Goal: Information Seeking & Learning: Learn about a topic

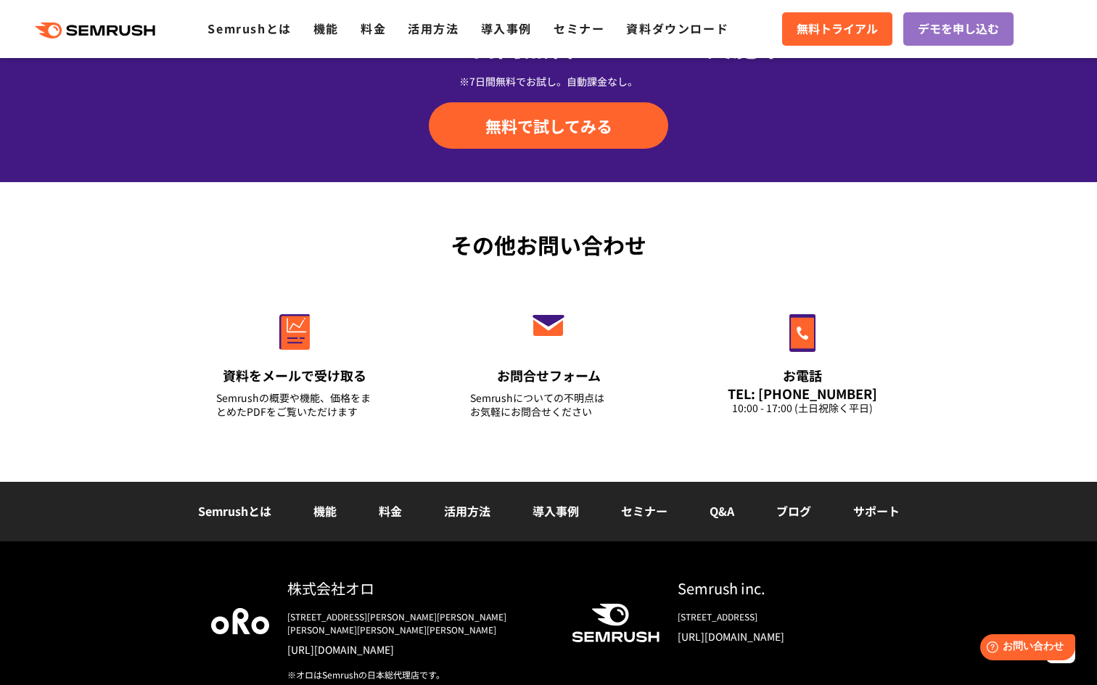
scroll to position [4840, 0]
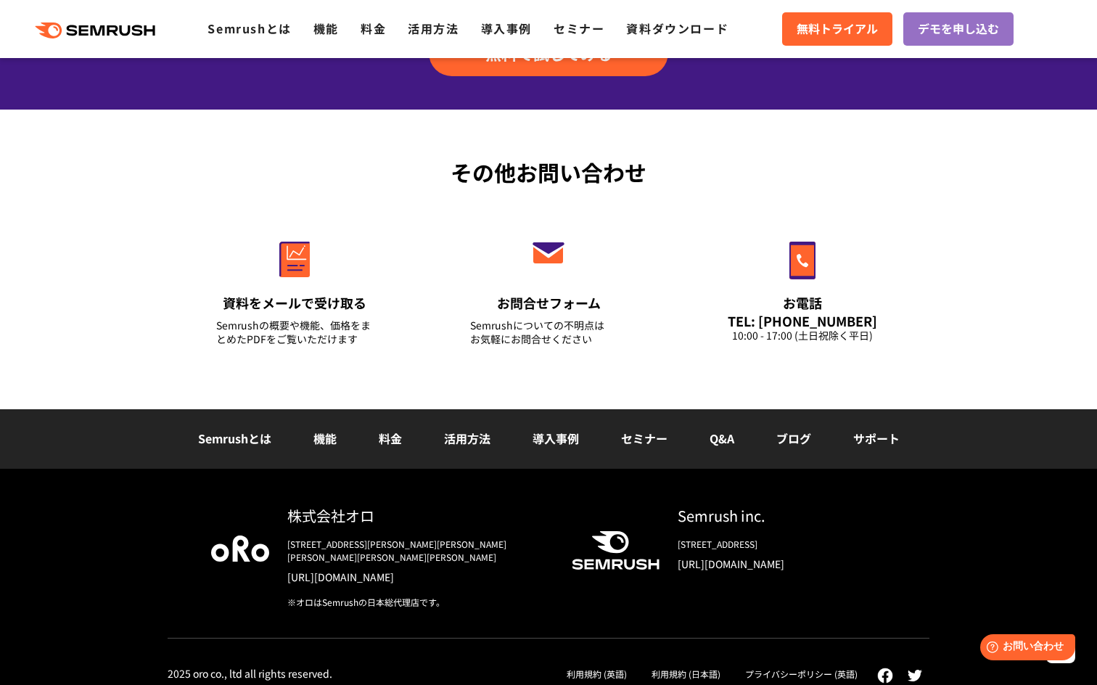
click at [62, 474] on div "株式会社オロ [STREET_ADDRESS][PERSON_NAME][PERSON_NAME][PERSON_NAME][PERSON_NAME][PER…" at bounding box center [548, 583] width 1097 height 229
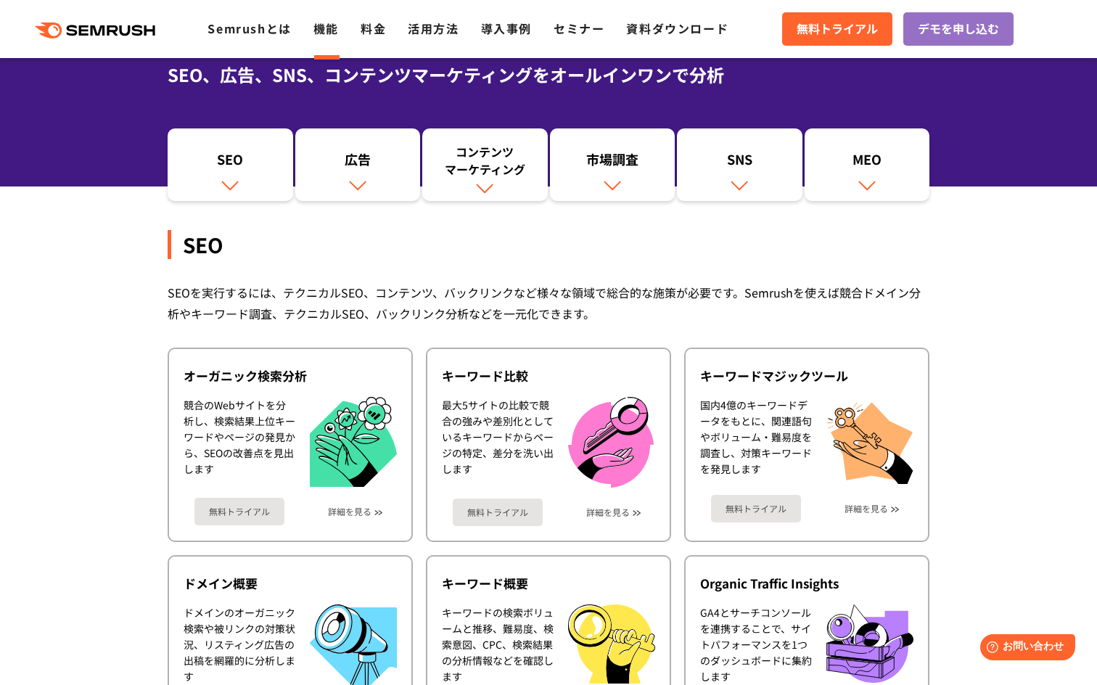
scroll to position [218, 0]
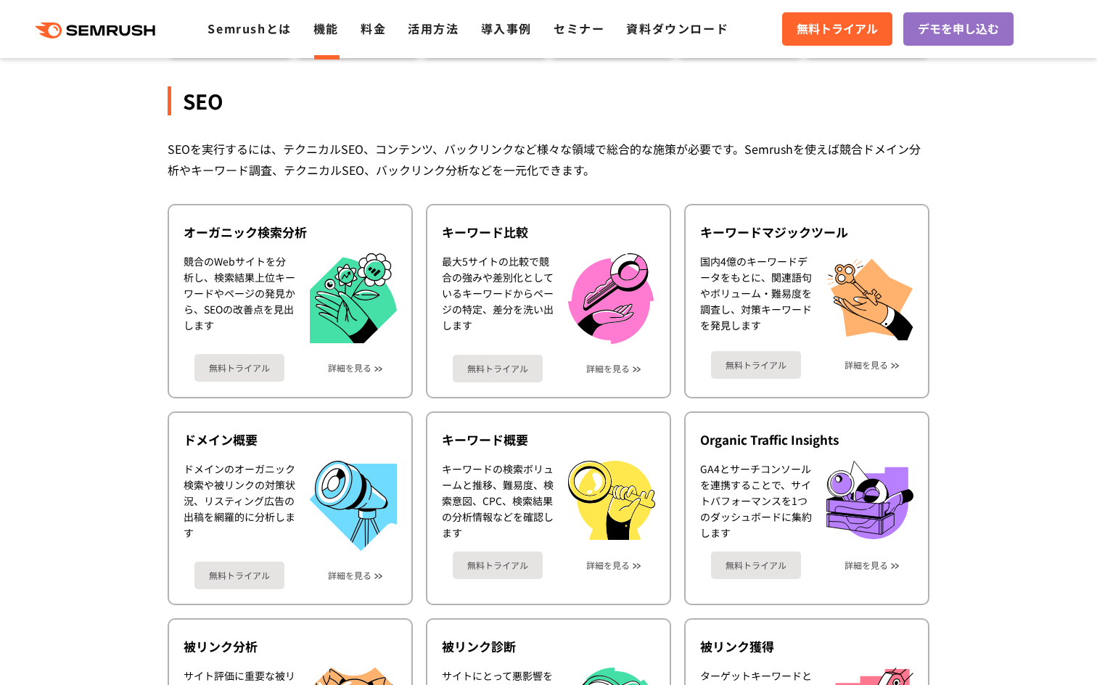
scroll to position [363, 0]
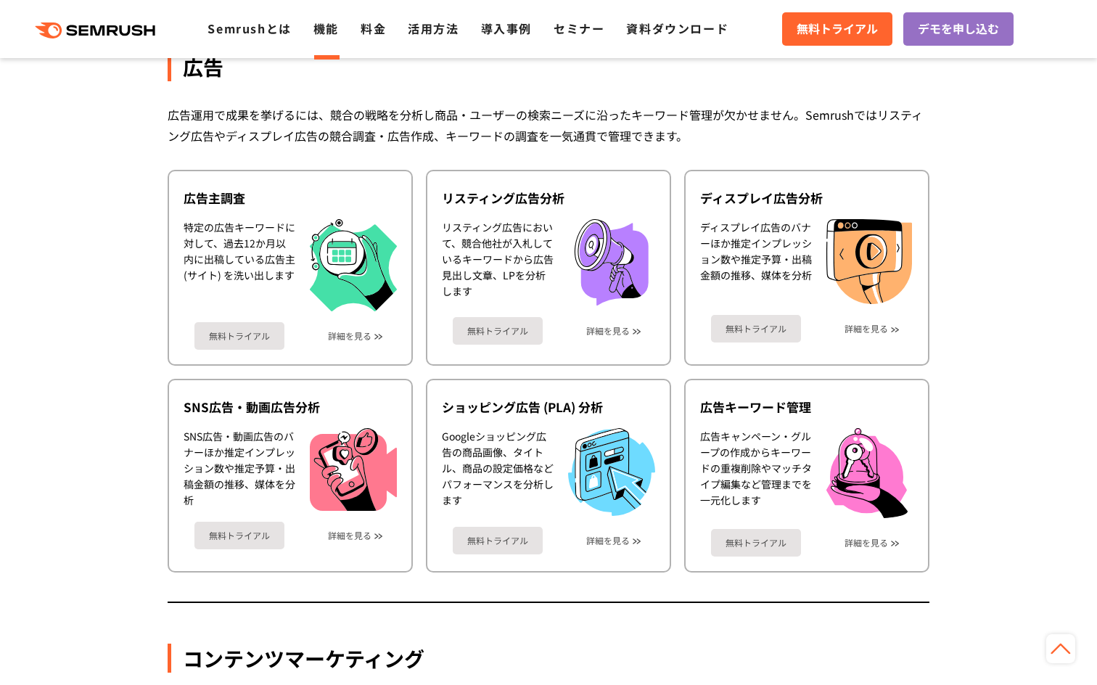
scroll to position [1307, 0]
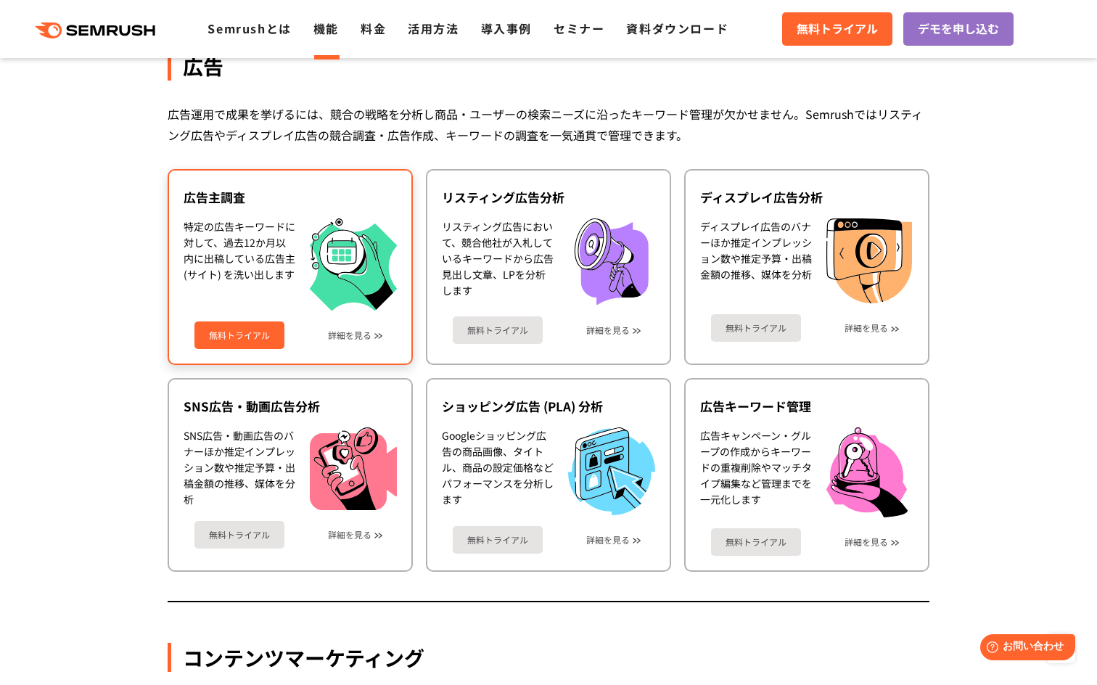
scroll to position [1161, 0]
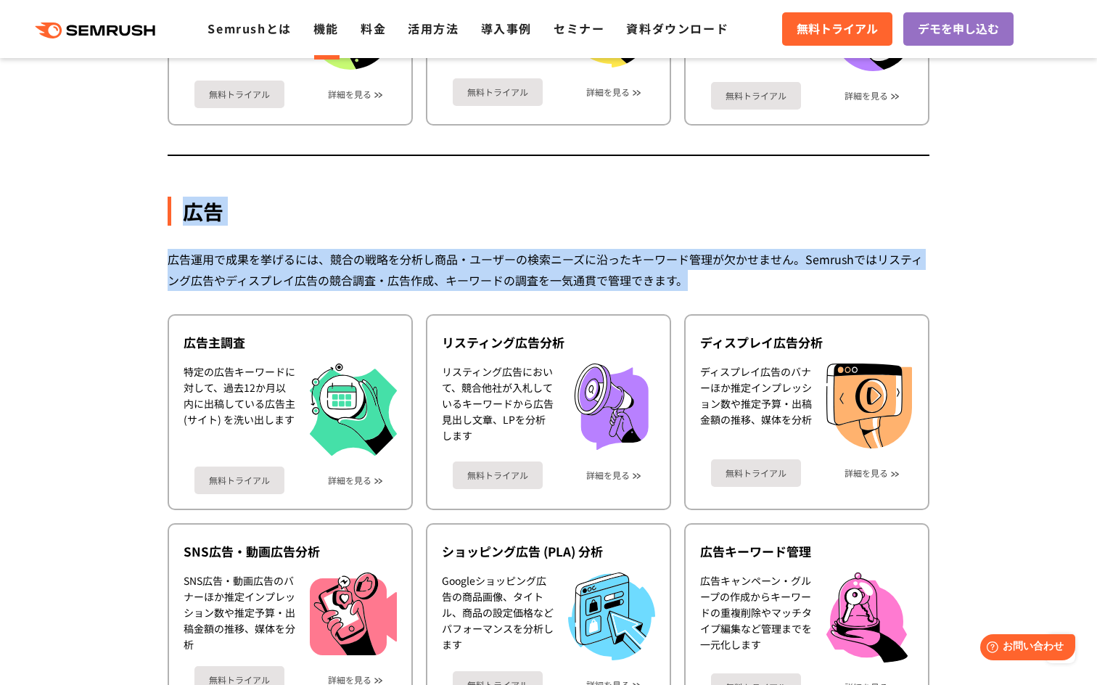
drag, startPoint x: 701, startPoint y: 276, endPoint x: 172, endPoint y: 220, distance: 532.1
click at [172, 220] on div "広告 広告運用で成果を挙げるには、競合の戦略を分析し商品・ユーザーの検索ニーズに沿ったキーワード管理が欠かせません。Semrushではリスティング広告やディス…" at bounding box center [549, 439] width 762 height 617
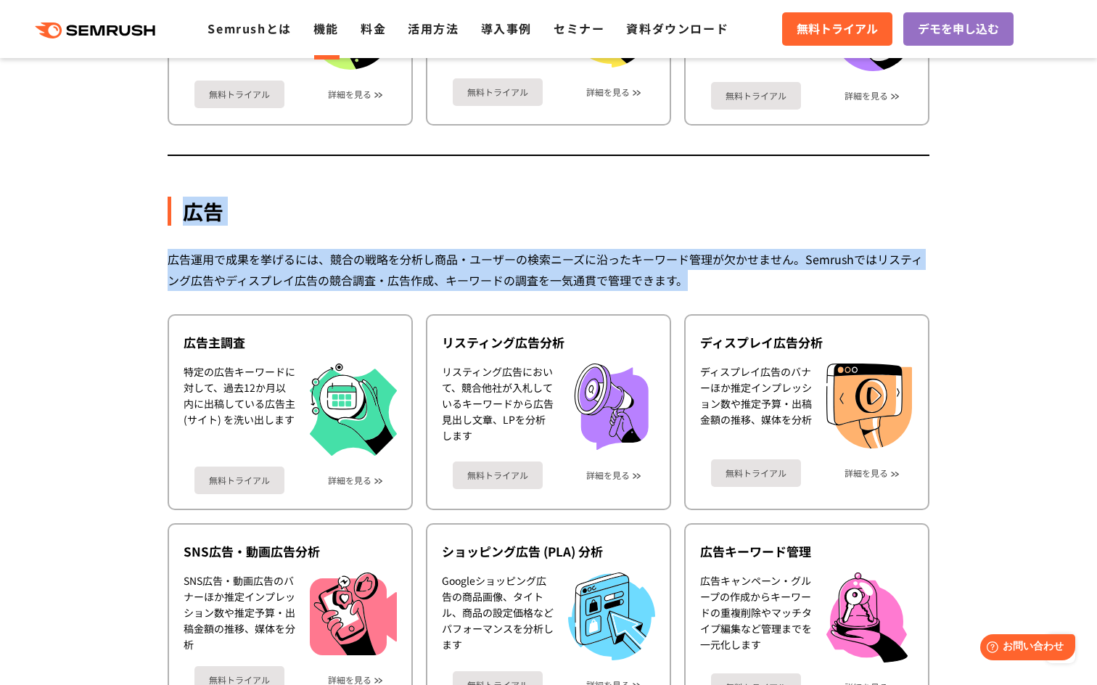
drag, startPoint x: 725, startPoint y: 281, endPoint x: 131, endPoint y: 211, distance: 598.5
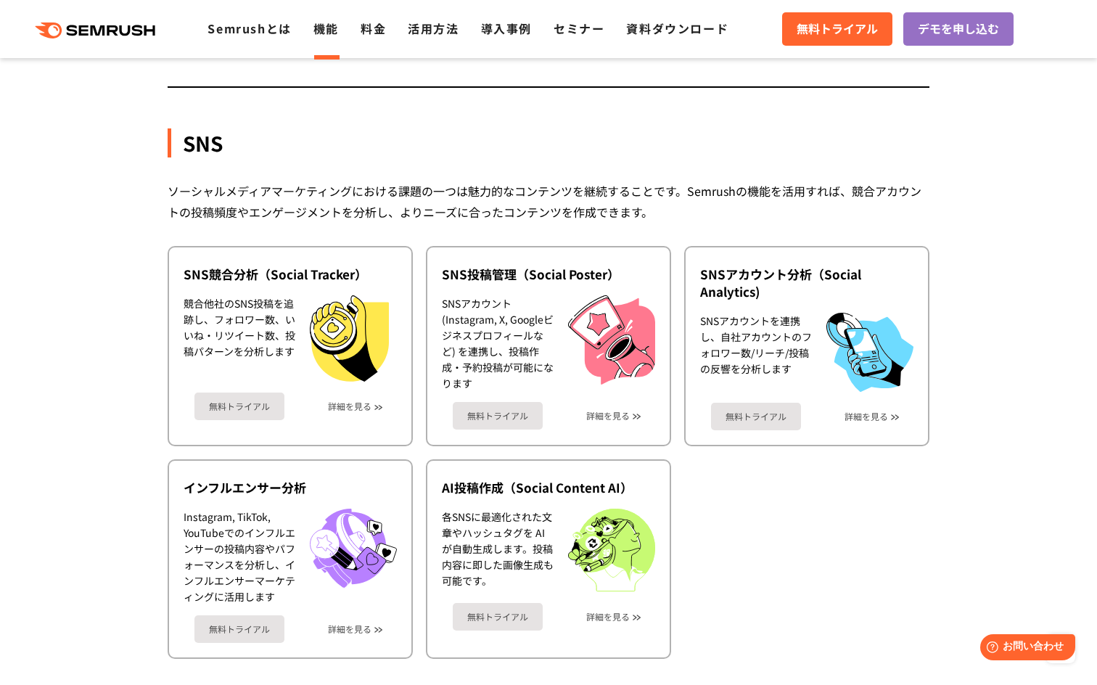
scroll to position [3049, 0]
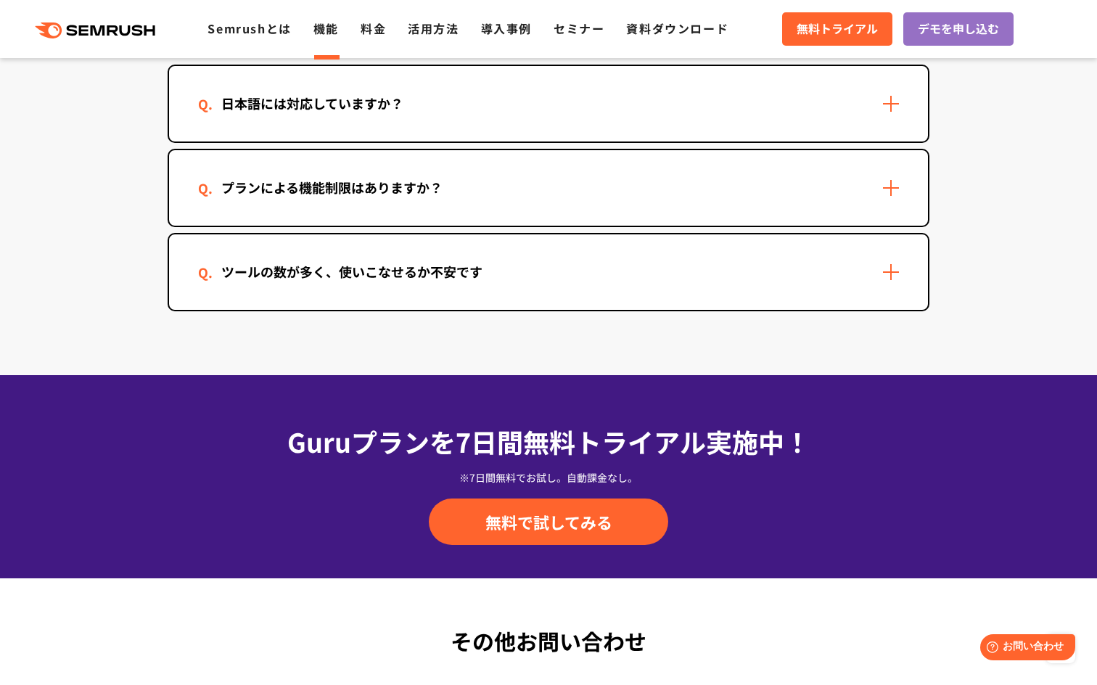
scroll to position [4428, 0]
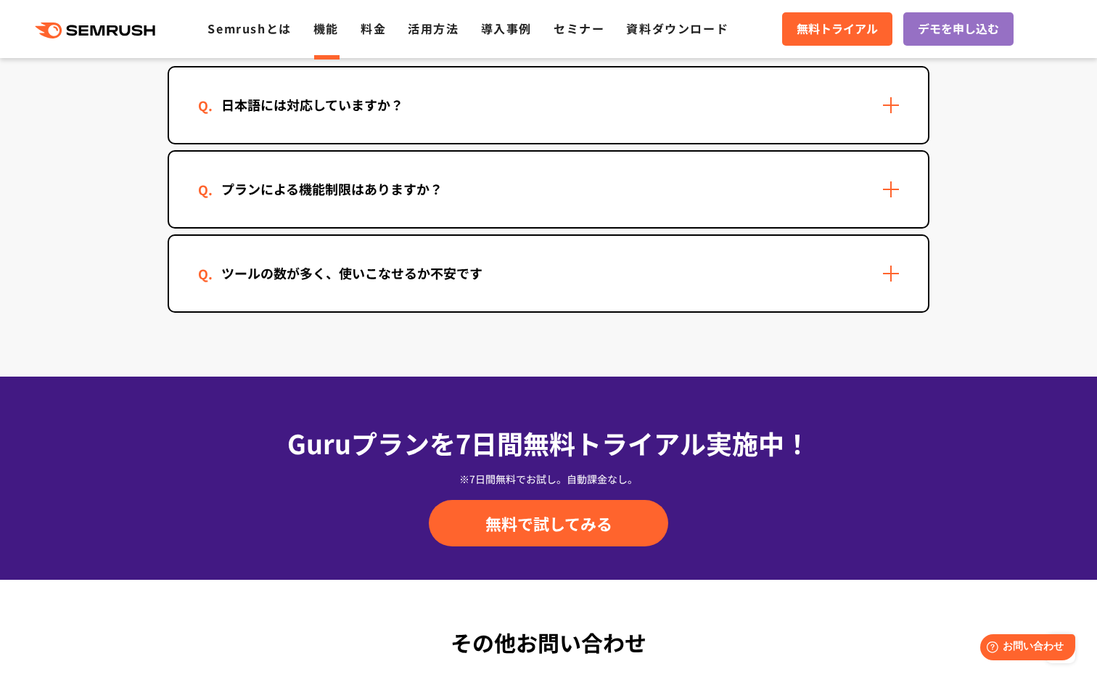
click at [324, 139] on div "日本語には対応していますか？" at bounding box center [548, 105] width 759 height 75
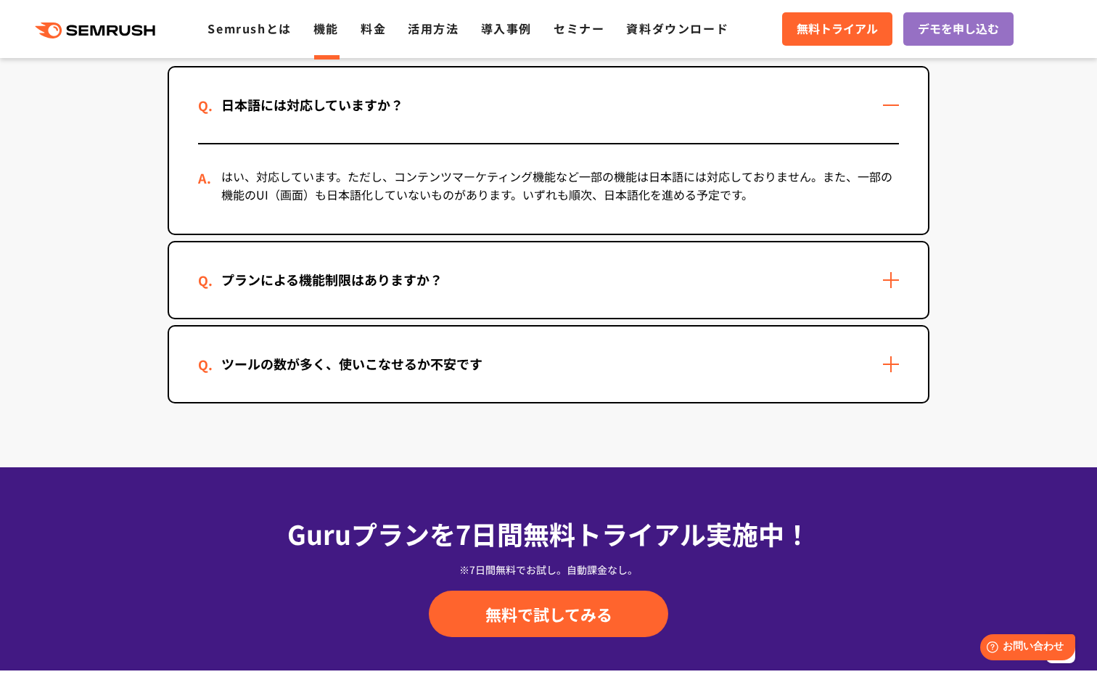
click at [259, 120] on div "日本語には対応していますか？" at bounding box center [548, 105] width 759 height 75
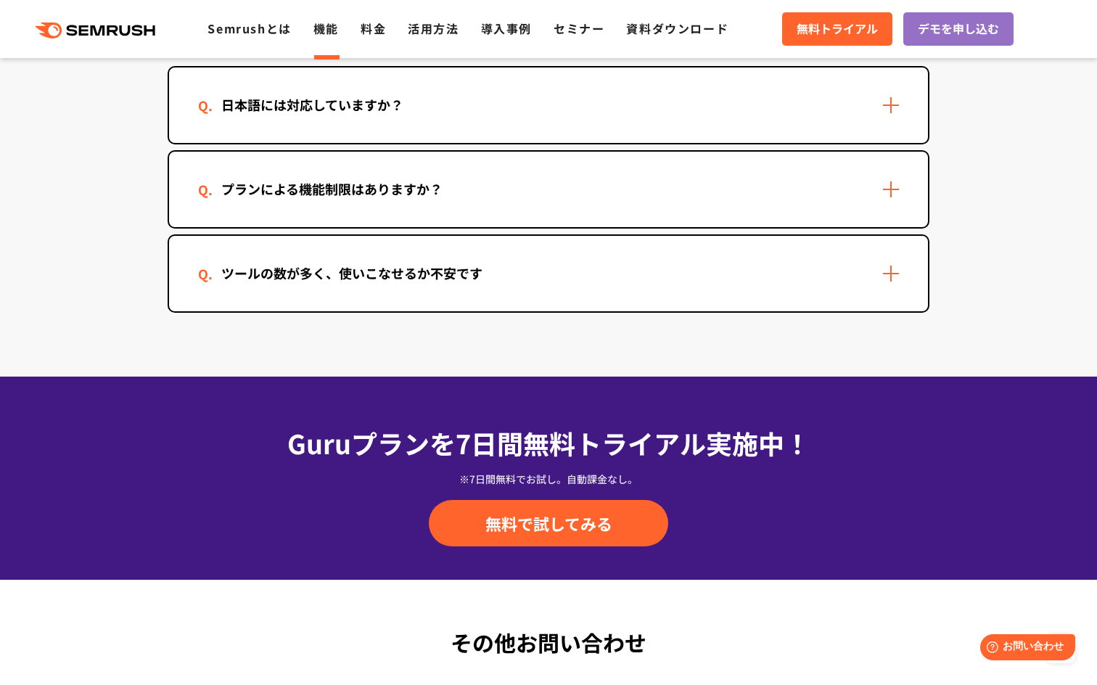
scroll to position [4897, 0]
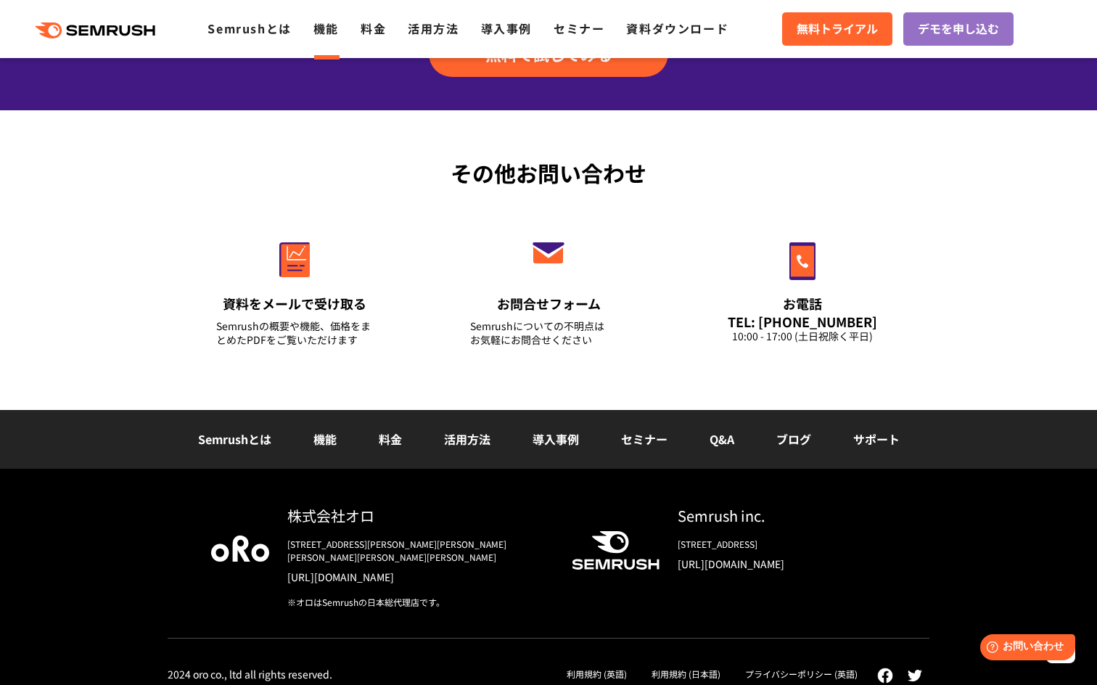
click at [389, 433] on link "料金" at bounding box center [390, 438] width 23 height 17
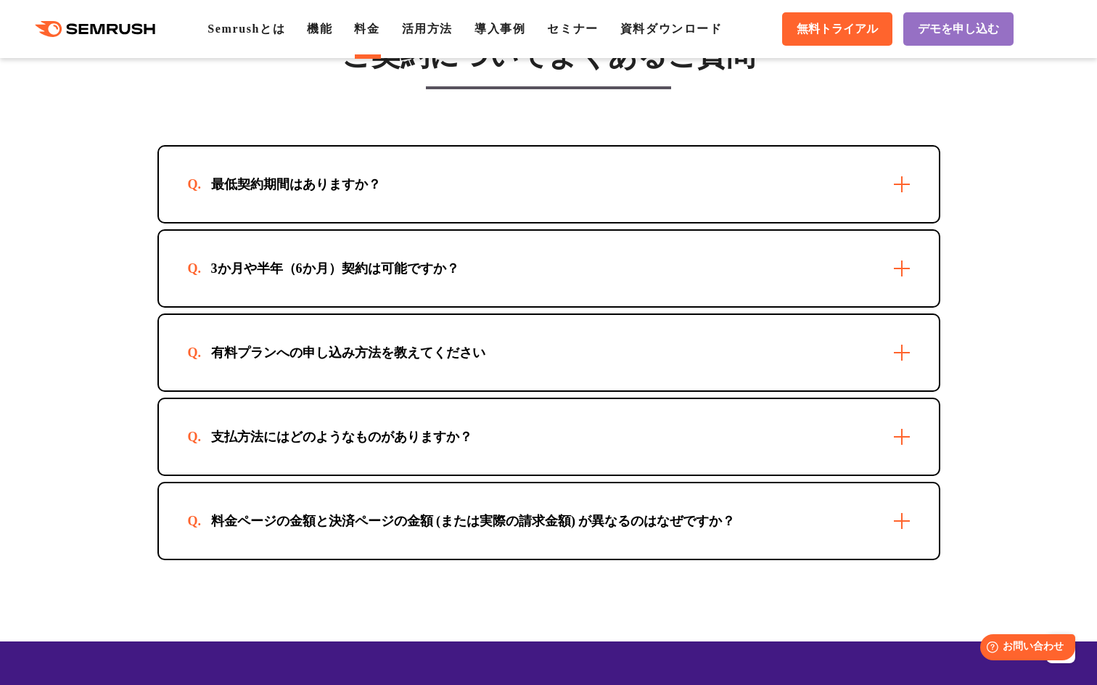
scroll to position [3629, 0]
